Goal: Find specific page/section: Find specific page/section

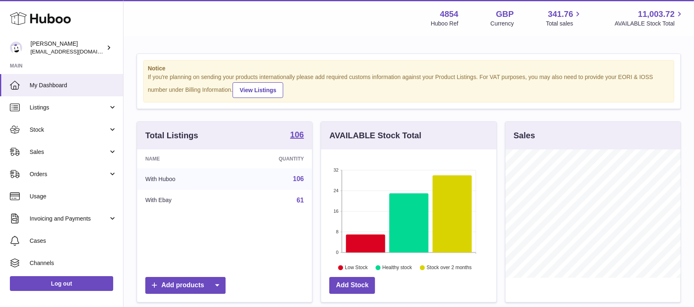
scroll to position [128, 175]
click at [89, 148] on span "Sales" at bounding box center [69, 152] width 79 height 8
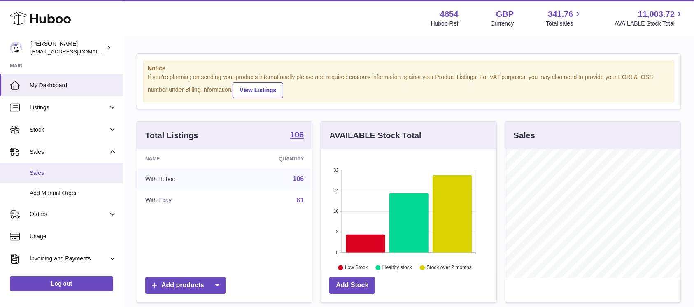
click at [69, 174] on span "Sales" at bounding box center [73, 173] width 87 height 8
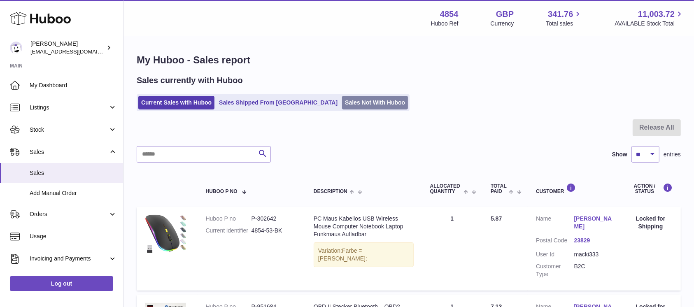
click at [342, 106] on link "Sales Not With Huboo" at bounding box center [375, 103] width 66 height 14
